Goal: Transaction & Acquisition: Purchase product/service

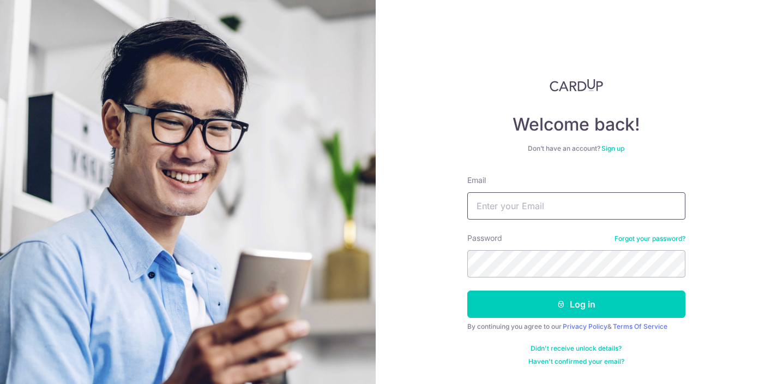
click at [560, 211] on input "Email" at bounding box center [577, 205] width 218 height 27
type input "[EMAIL_ADDRESS][DOMAIN_NAME]"
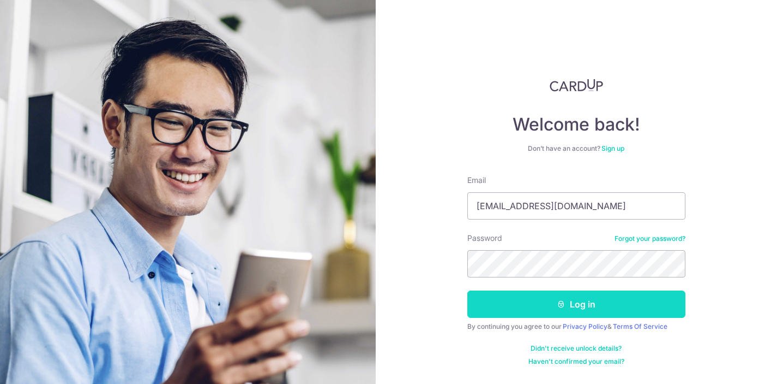
click at [540, 301] on button "Log in" at bounding box center [577, 303] width 218 height 27
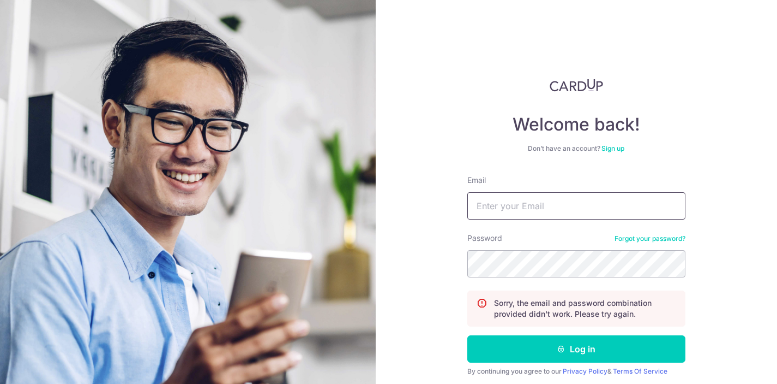
click at [550, 217] on input "Email" at bounding box center [577, 205] width 218 height 27
type input "[EMAIL_ADDRESS][DOMAIN_NAME]"
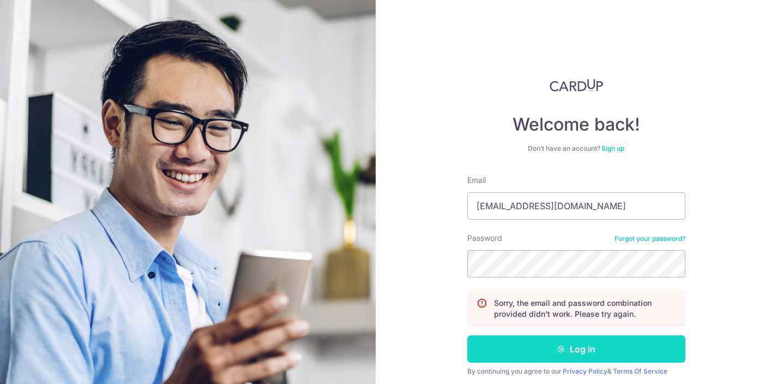
click at [576, 340] on button "Log in" at bounding box center [577, 348] width 218 height 27
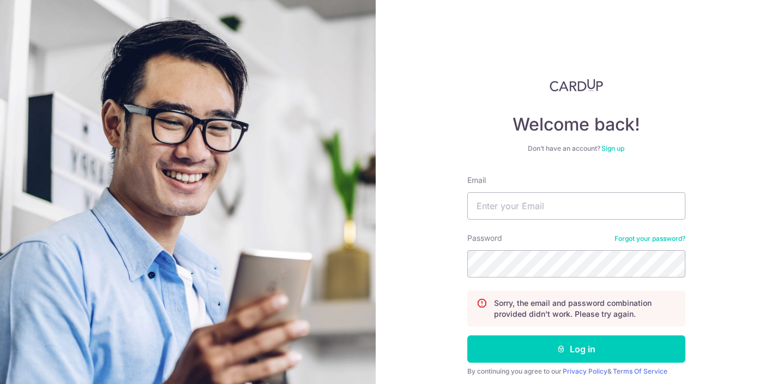
click at [631, 238] on link "Forgot your password?" at bounding box center [650, 238] width 71 height 9
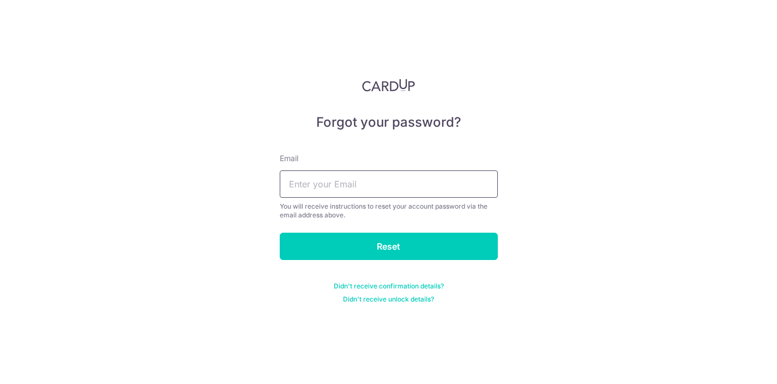
click at [410, 193] on input "text" at bounding box center [389, 183] width 218 height 27
type input "wijaya.irawan@live.com.sg"
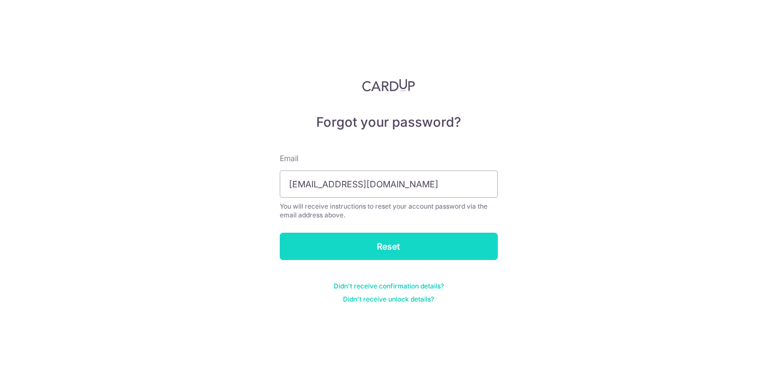
click at [392, 258] on input "Reset" at bounding box center [389, 245] width 218 height 27
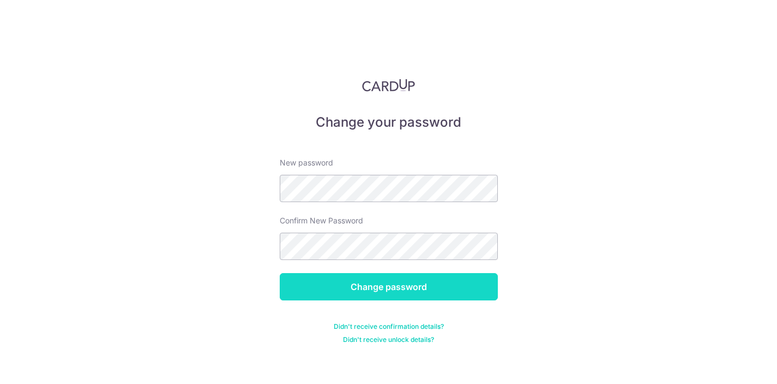
click at [348, 289] on input "Change password" at bounding box center [389, 286] width 218 height 27
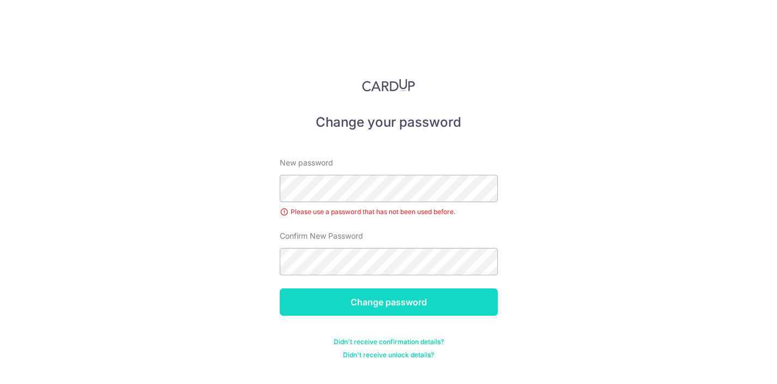
click at [421, 306] on input "Change password" at bounding box center [389, 301] width 218 height 27
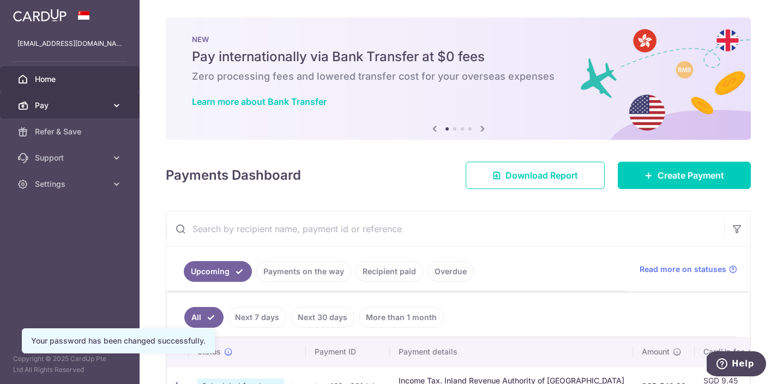
click at [83, 98] on link "Pay" at bounding box center [70, 105] width 140 height 26
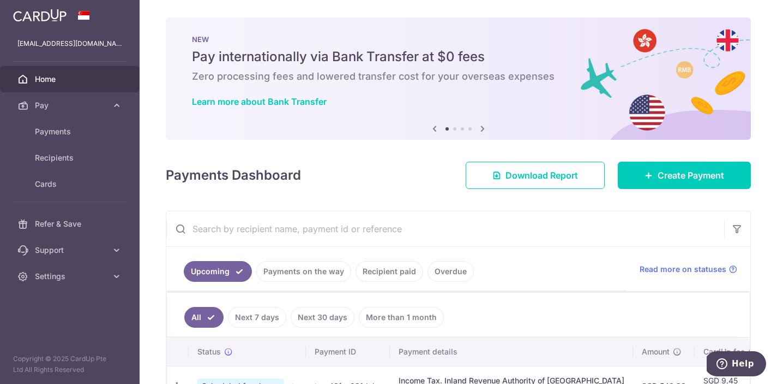
click at [53, 86] on link "Home" at bounding box center [70, 79] width 140 height 26
click at [692, 180] on span "Create Payment" at bounding box center [691, 175] width 67 height 13
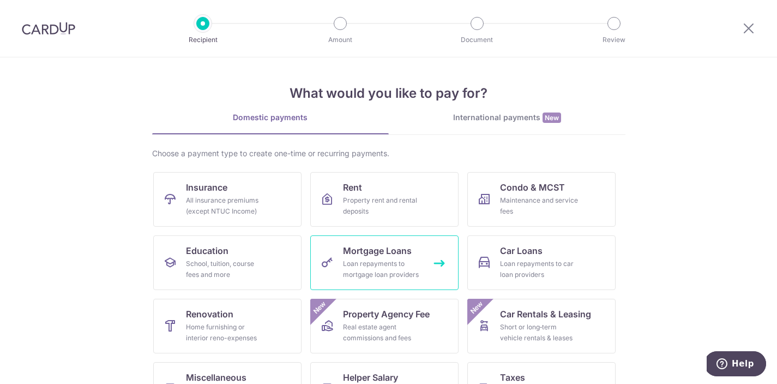
click at [369, 267] on div "Loan repayments to mortgage loan providers" at bounding box center [382, 269] width 79 height 22
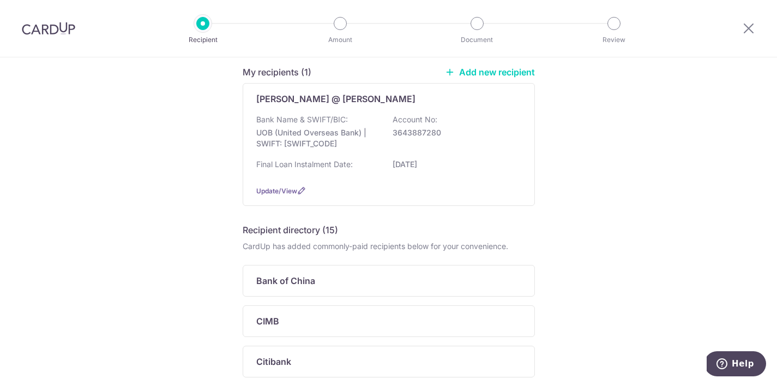
scroll to position [93, 0]
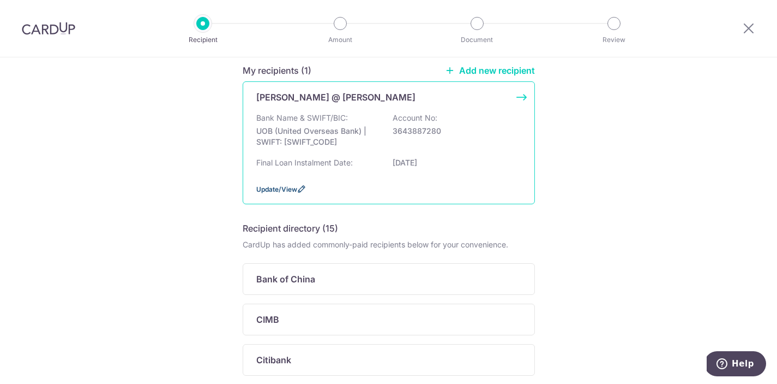
click at [283, 190] on span "Update/View" at bounding box center [276, 189] width 41 height 8
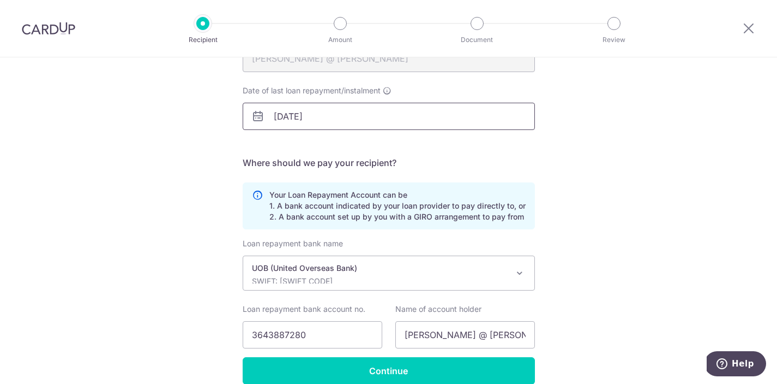
scroll to position [200, 0]
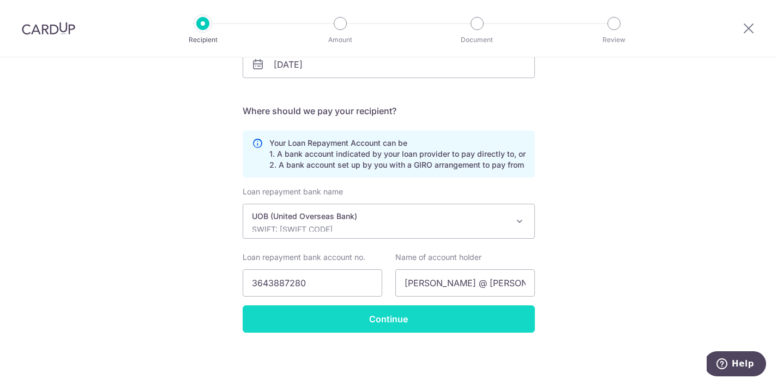
click at [399, 327] on input "Continue" at bounding box center [389, 318] width 292 height 27
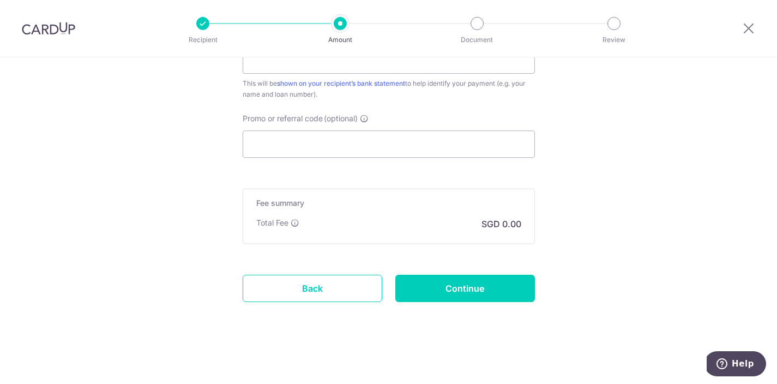
scroll to position [660, 0]
click at [322, 293] on link "Back" at bounding box center [313, 288] width 140 height 27
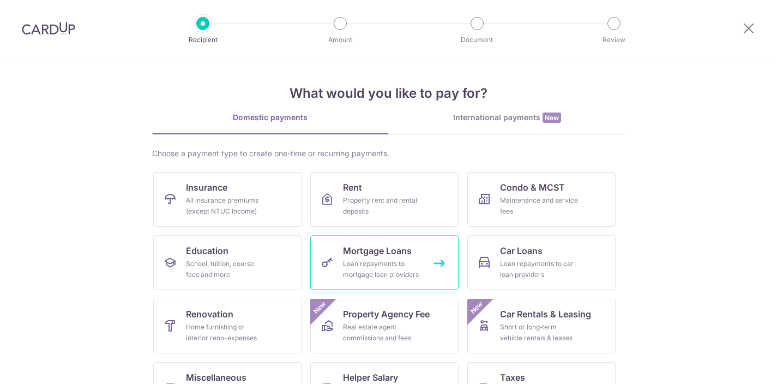
click at [379, 280] on link "Mortgage Loans Loan repayments to mortgage loan providers" at bounding box center [384, 262] width 148 height 55
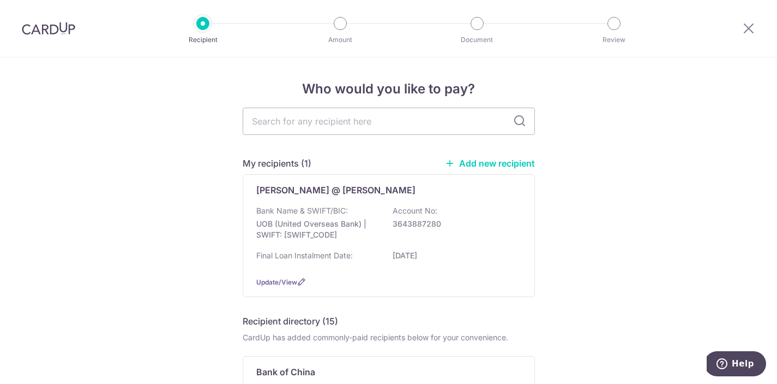
click at [504, 163] on link "Add new recipient" at bounding box center [490, 163] width 90 height 11
